Goal: Check status: Check status

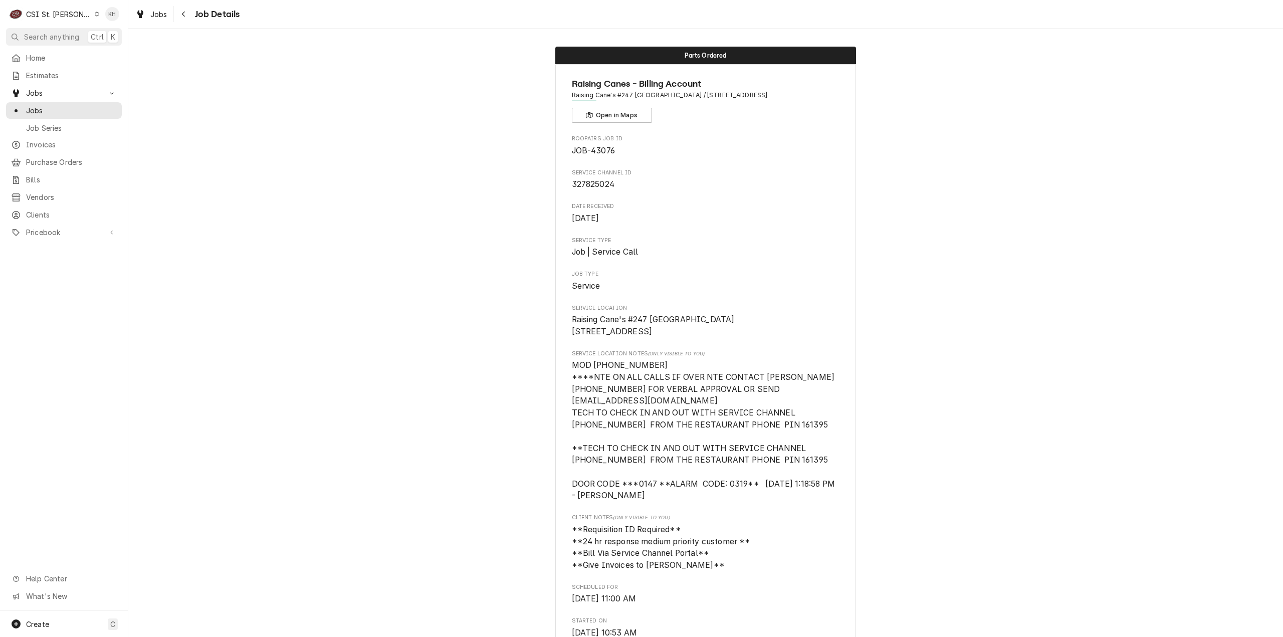
scroll to position [1656, 0]
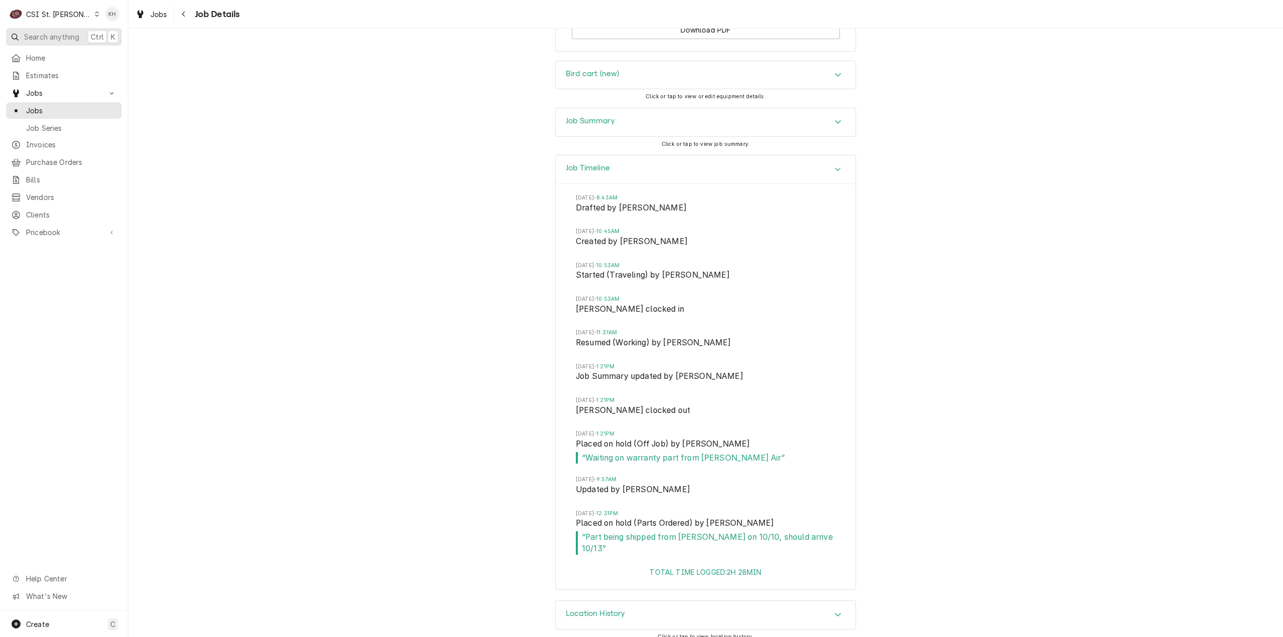
click at [64, 41] on span "Search anything" at bounding box center [51, 37] width 55 height 11
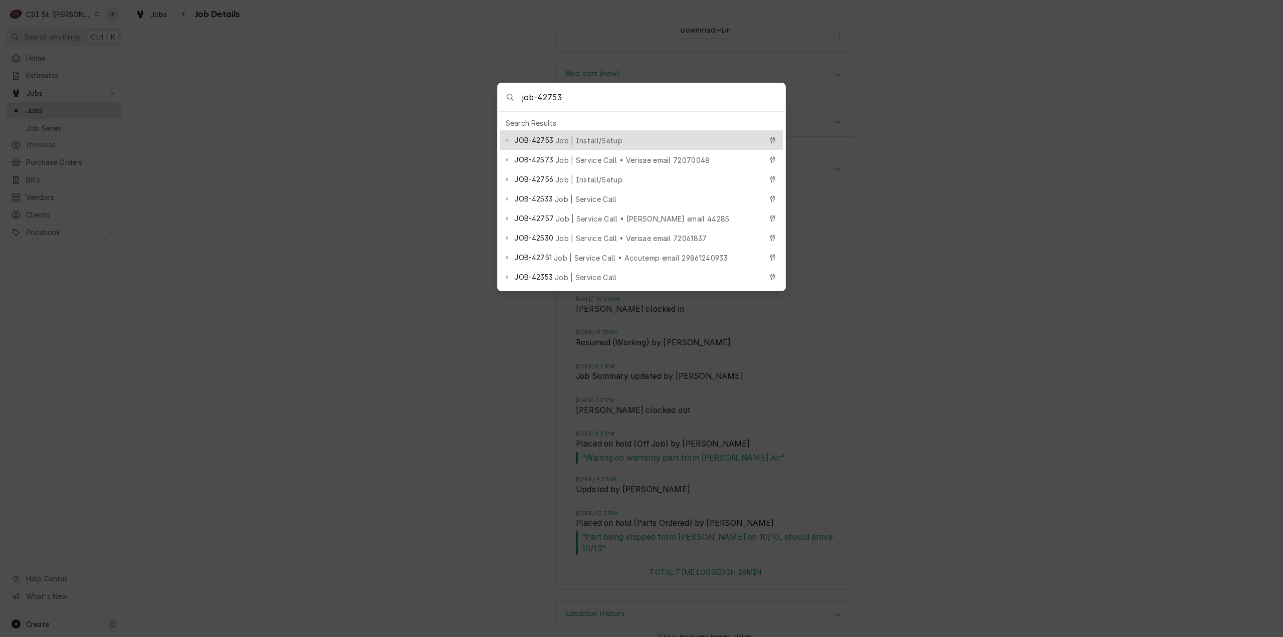
type input "job-42753"
click at [575, 139] on span "Job | Install/Setup" at bounding box center [588, 140] width 67 height 11
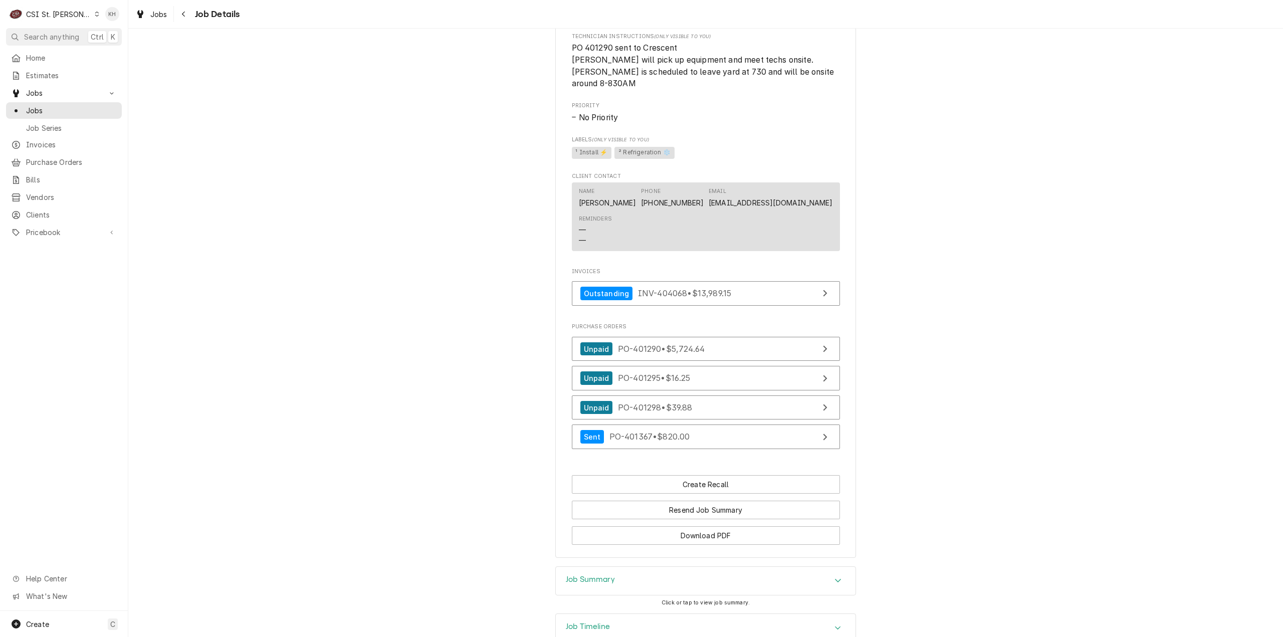
scroll to position [1237, 0]
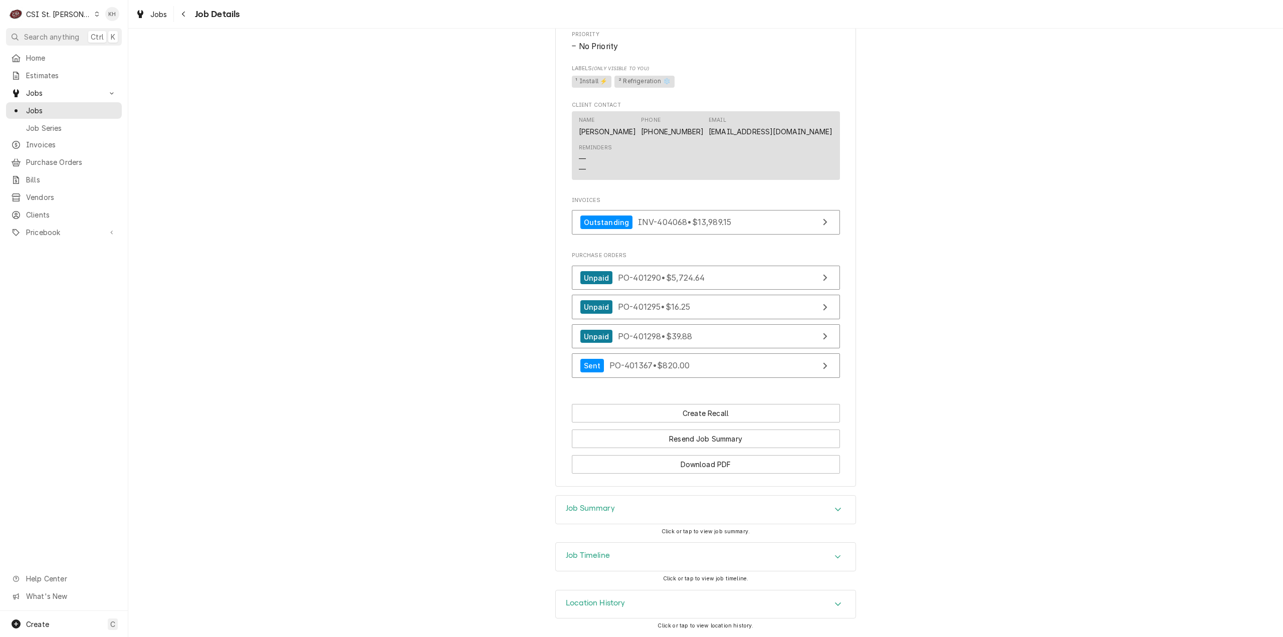
drag, startPoint x: 640, startPoint y: 525, endPoint x: 640, endPoint y: 519, distance: 6.0
click at [640, 524] on div "Job Summary" at bounding box center [705, 509] width 301 height 29
click at [640, 519] on div "Job Summary" at bounding box center [706, 510] width 300 height 28
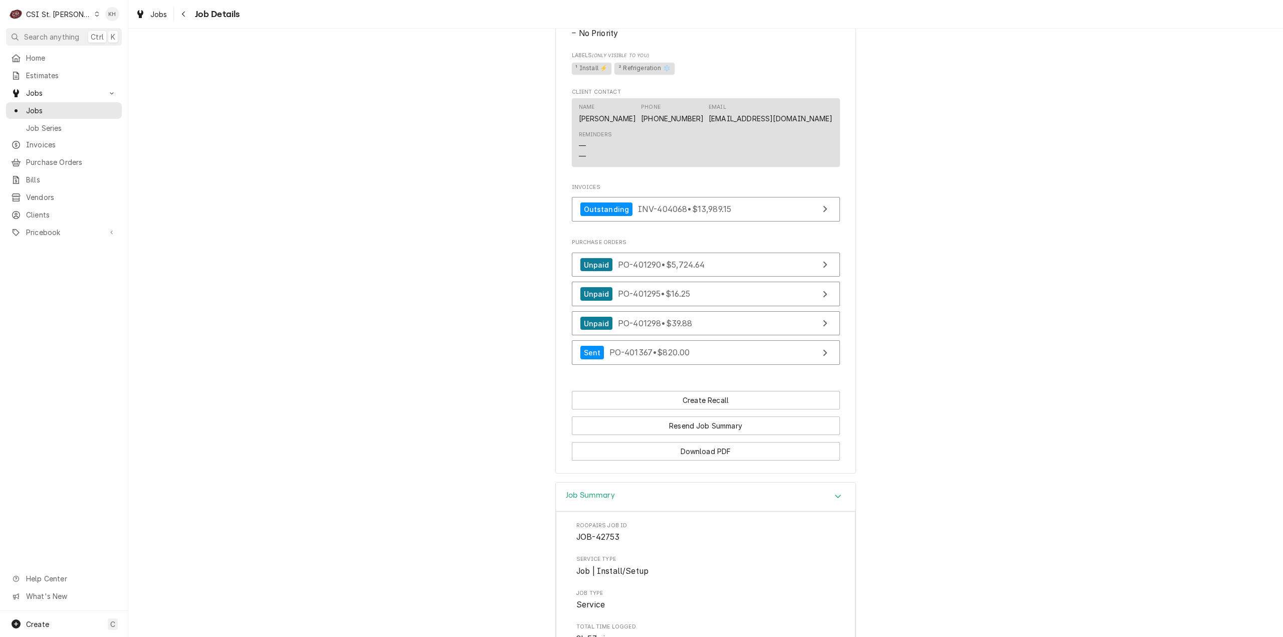
click at [640, 511] on div "Job Summary" at bounding box center [706, 497] width 300 height 29
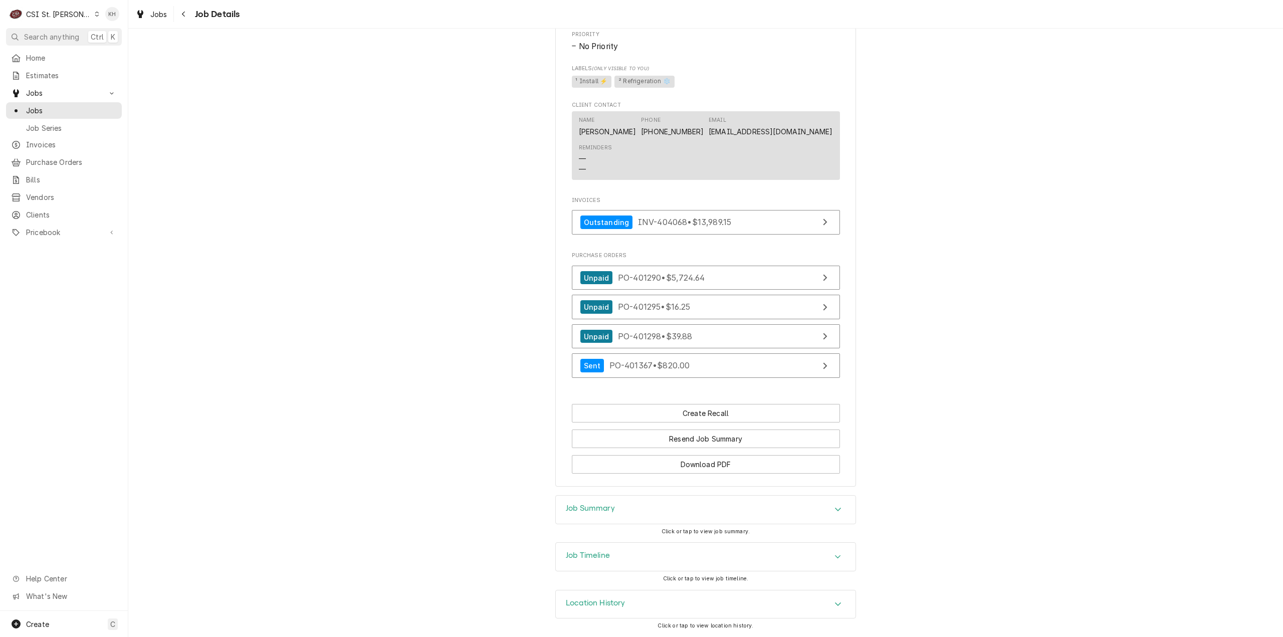
click at [619, 560] on div "Job Timeline" at bounding box center [706, 557] width 300 height 28
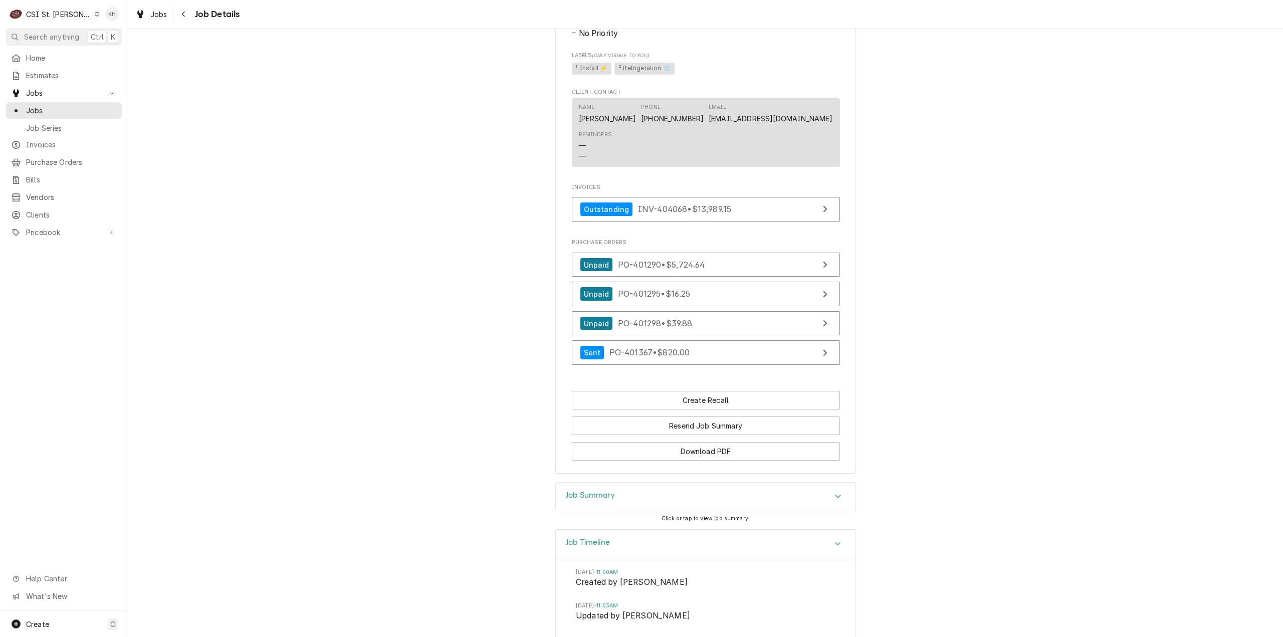
click at [619, 558] on div "Job Timeline" at bounding box center [706, 544] width 300 height 29
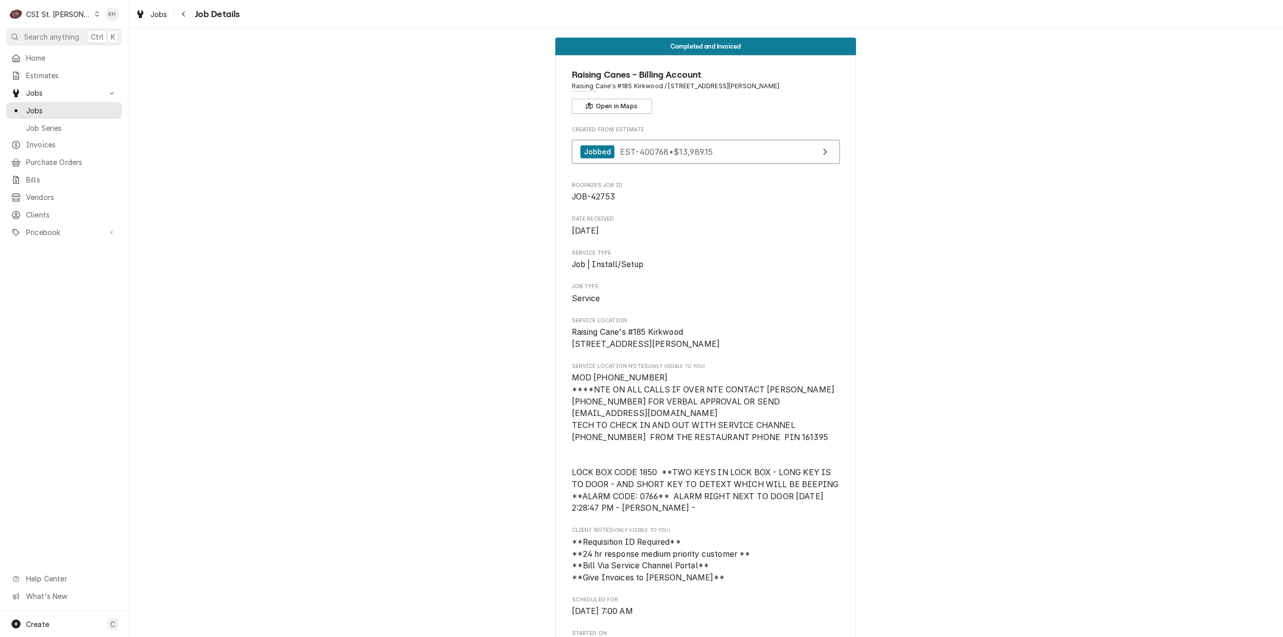
scroll to position [0, 0]
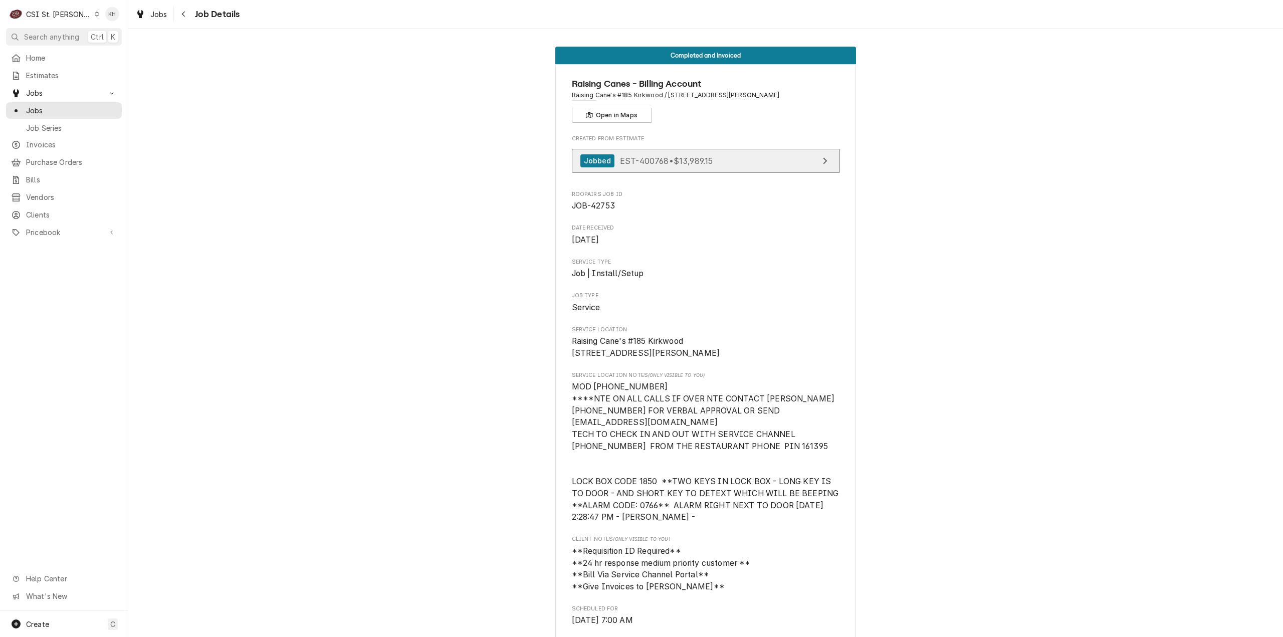
click at [679, 151] on link "Jobbed EST-400768 • $13,989.15" at bounding box center [706, 161] width 268 height 25
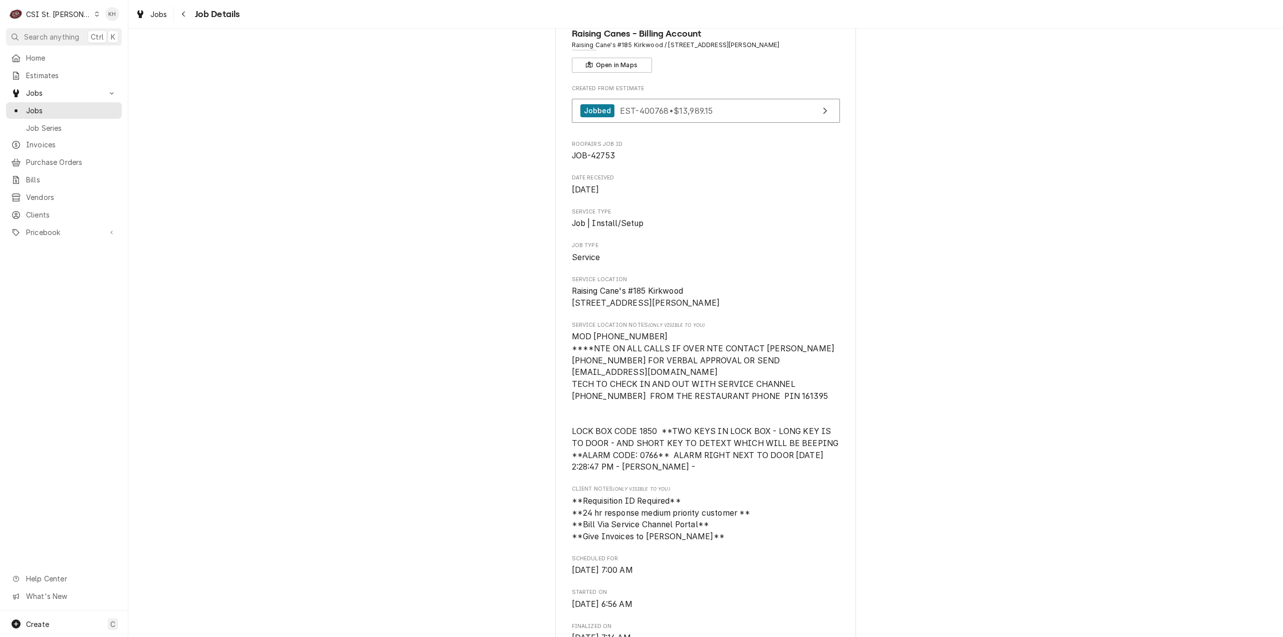
click at [57, 20] on div "C CSI St. Louis" at bounding box center [54, 14] width 97 height 20
click at [107, 19] on div "CSI Kansas City" at bounding box center [154, 20] width 132 height 11
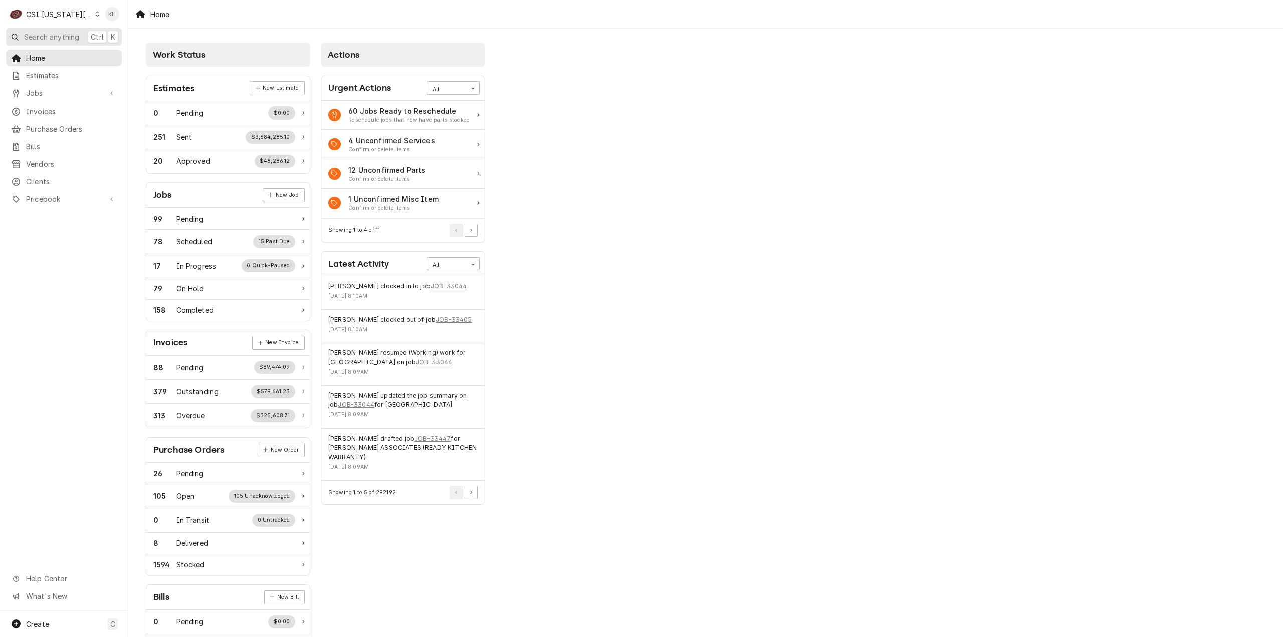
click at [68, 35] on span "Search anything" at bounding box center [51, 37] width 55 height 11
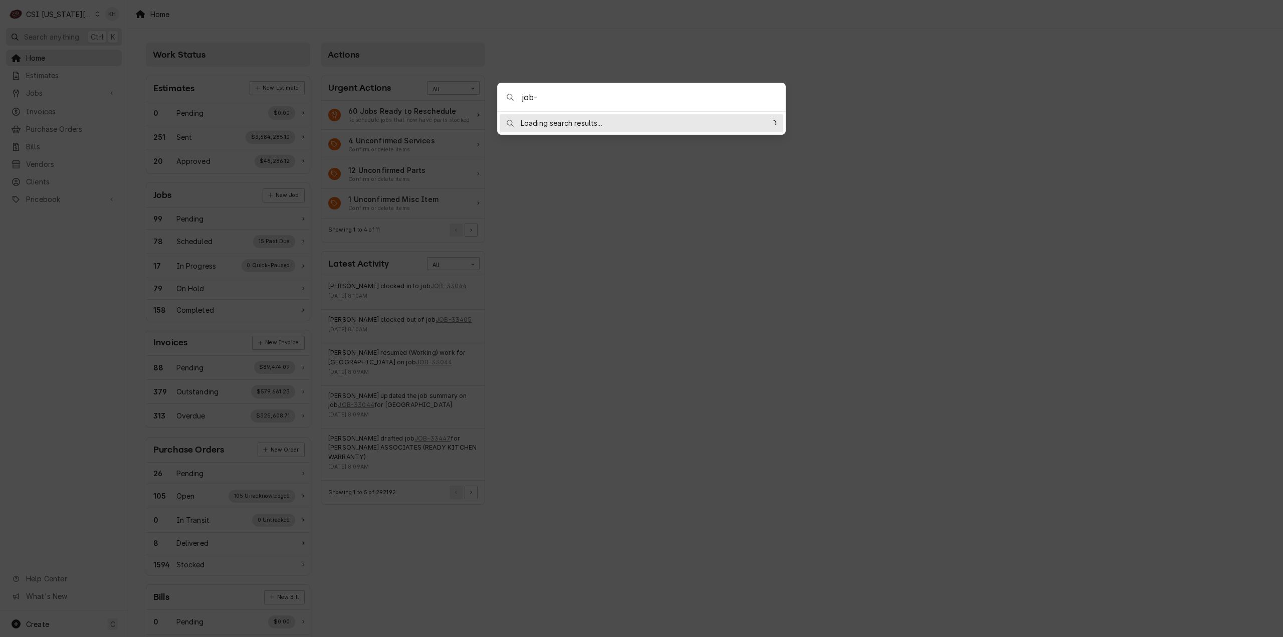
type input "job-43161"
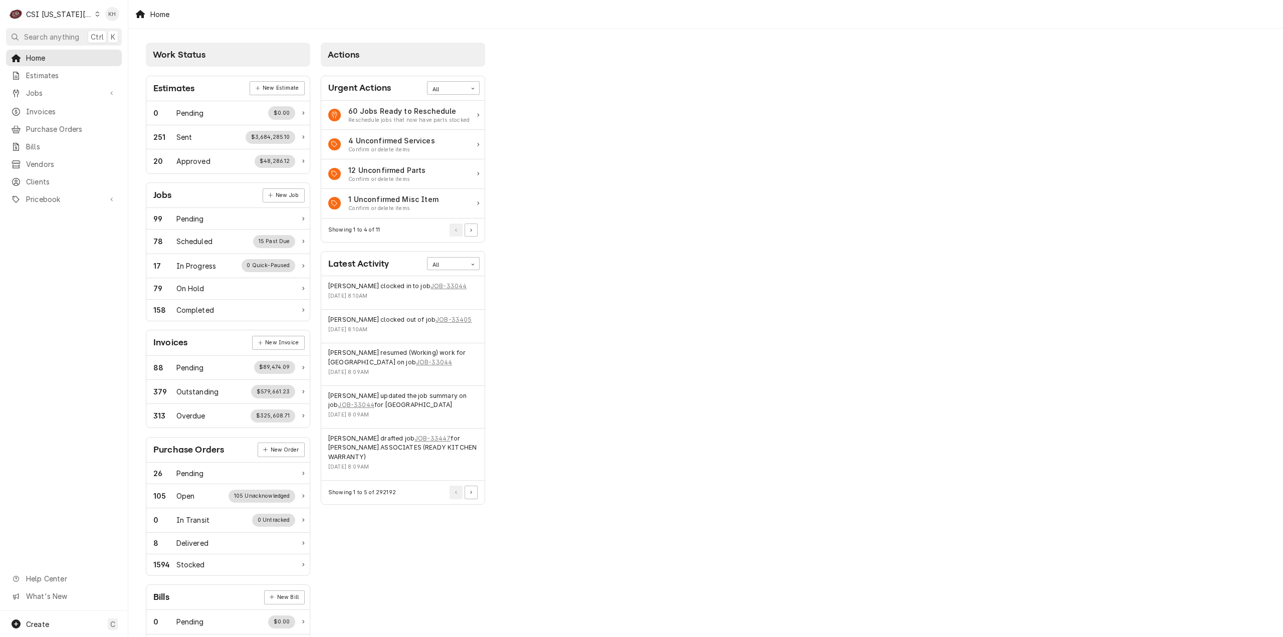
click at [943, 190] on body "C CSI Kansas City KH Search anything Ctrl K Home Estimates Jobs Jobs Job Series…" at bounding box center [641, 318] width 1283 height 637
click at [51, 15] on div "CSI Kansas City" at bounding box center [59, 14] width 66 height 11
click at [130, 50] on div "CSI St. [PERSON_NAME]" at bounding box center [172, 55] width 146 height 11
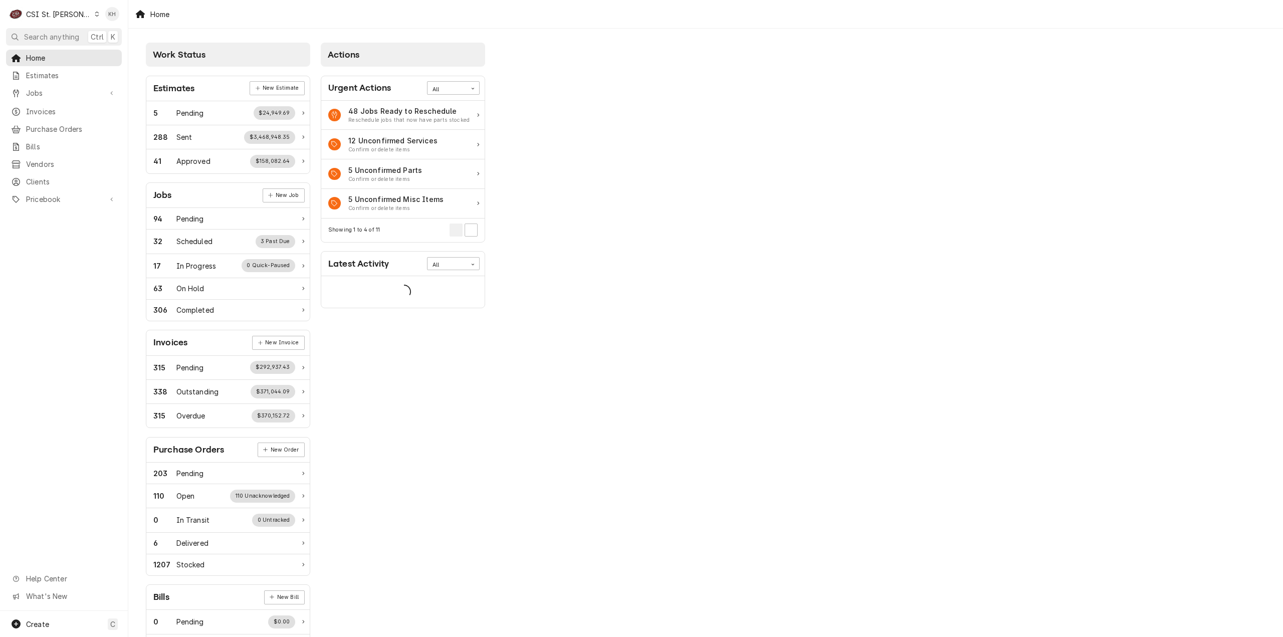
click at [54, 39] on span "Search anything" at bounding box center [51, 37] width 55 height 11
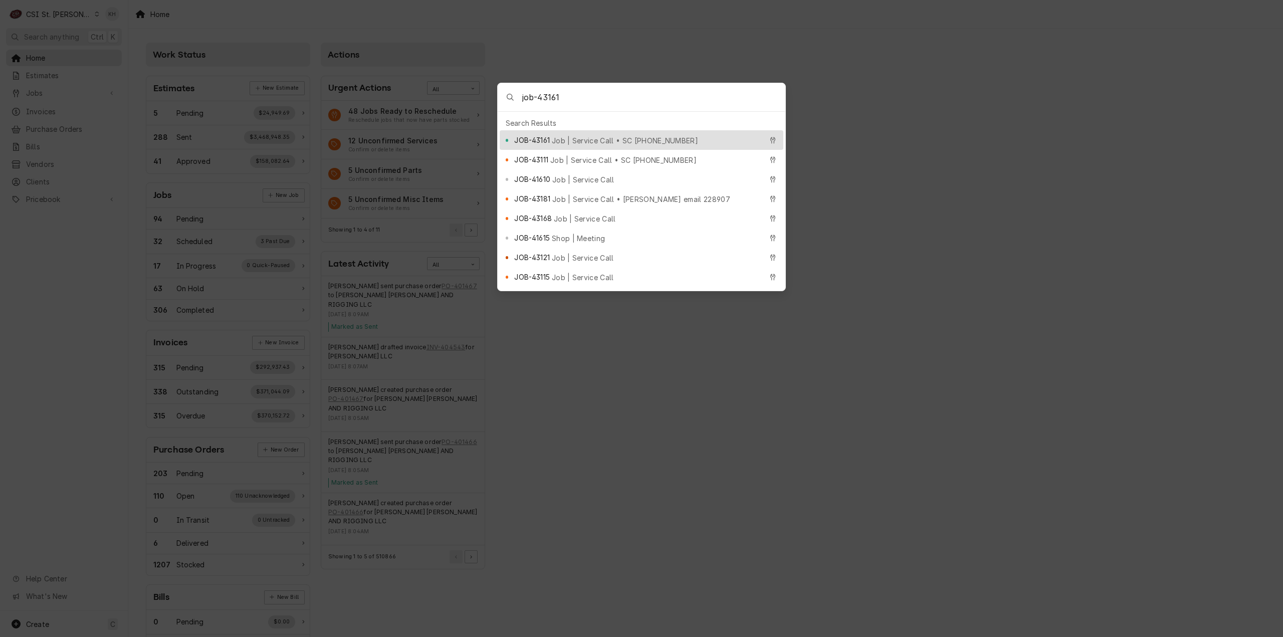
type input "job-43161"
click at [571, 138] on span "Job | Service Call • SC 328162459" at bounding box center [625, 140] width 146 height 11
